Goal: Task Accomplishment & Management: Manage account settings

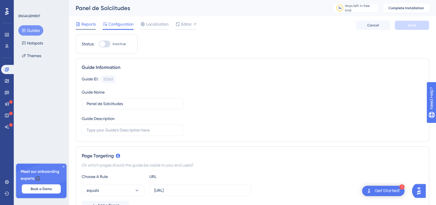
click at [87, 24] on span "Reports" at bounding box center [88, 24] width 14 height 7
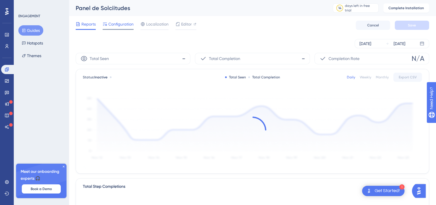
click at [127, 21] on span "Configuration" at bounding box center [120, 24] width 25 height 7
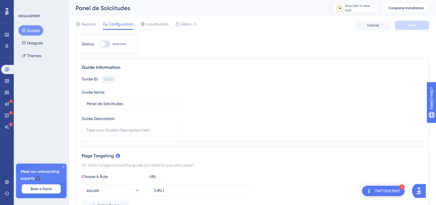
click at [36, 28] on button "Guides" at bounding box center [30, 30] width 25 height 10
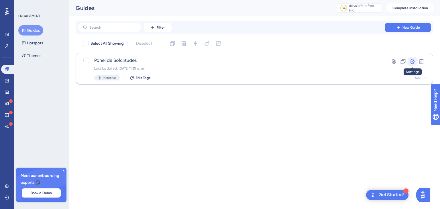
click at [413, 61] on icon at bounding box center [413, 62] width 6 height 6
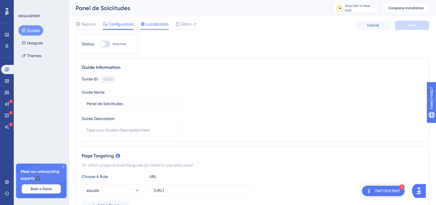
click at [145, 22] on icon at bounding box center [142, 24] width 5 height 5
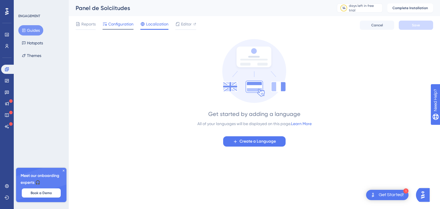
click at [128, 25] on span "Configuration" at bounding box center [120, 24] width 25 height 7
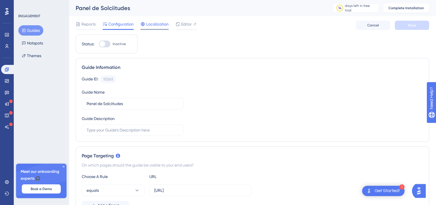
click at [161, 24] on span "Localization" at bounding box center [157, 24] width 22 height 7
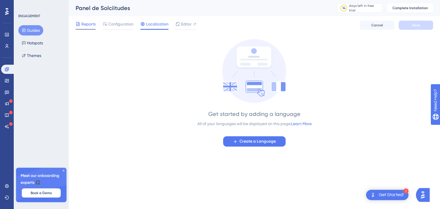
click at [90, 25] on span "Reports" at bounding box center [88, 24] width 14 height 7
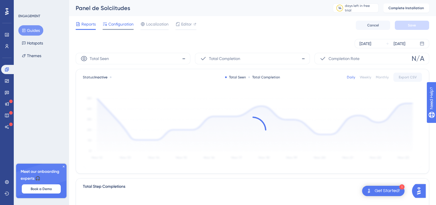
click at [126, 26] on span "Configuration" at bounding box center [120, 24] width 25 height 7
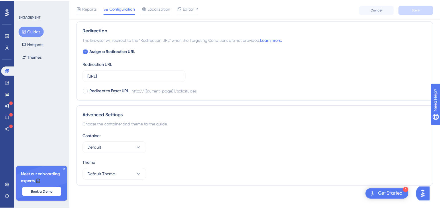
scroll to position [204, 0]
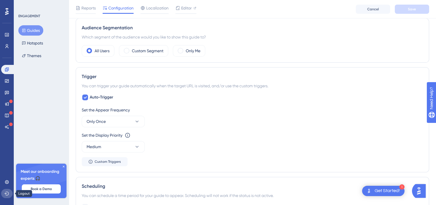
click at [8, 193] on icon at bounding box center [7, 193] width 5 height 5
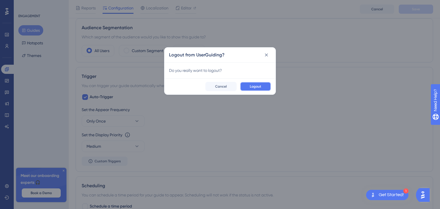
click at [255, 87] on span "Logout" at bounding box center [255, 86] width 11 height 5
